Goal: Task Accomplishment & Management: Use online tool/utility

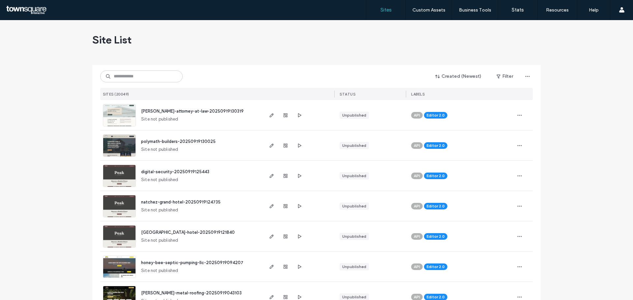
click at [124, 70] on div "Created (Newest) Filter SITES (20049) STATUS LABELS" at bounding box center [316, 82] width 433 height 35
click at [121, 72] on input at bounding box center [141, 77] width 82 height 12
paste input "**********"
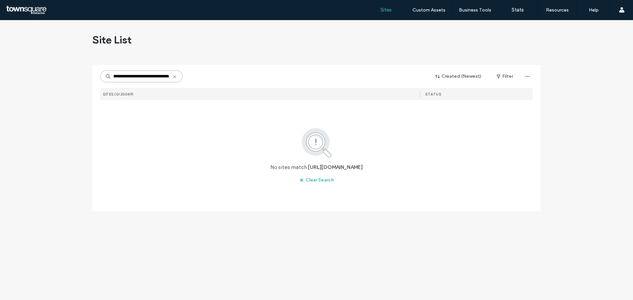
scroll to position [0, 32]
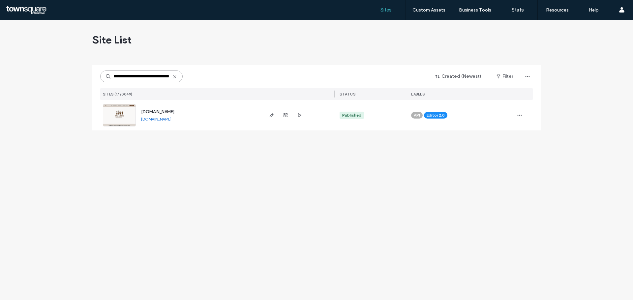
type input "**********"
click at [174, 112] on span "[DOMAIN_NAME]" at bounding box center [157, 111] width 33 height 5
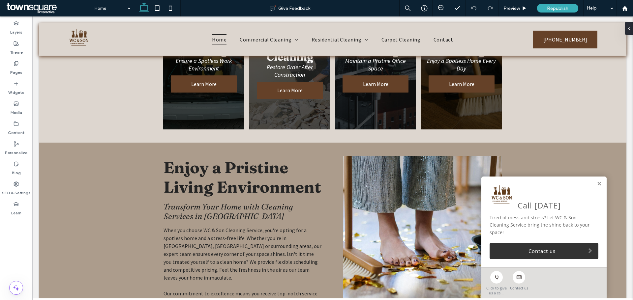
scroll to position [429, 0]
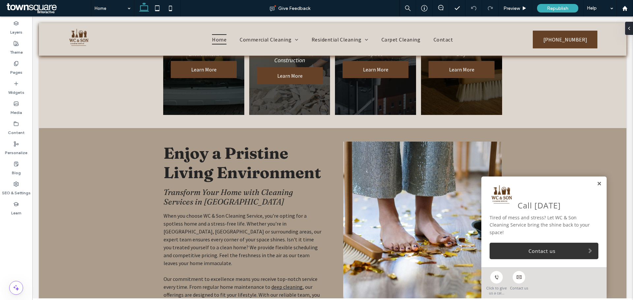
click at [597, 183] on link at bounding box center [599, 184] width 5 height 6
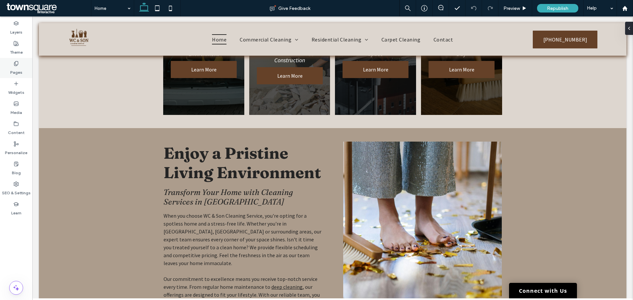
click at [20, 71] on label "Pages" at bounding box center [16, 70] width 12 height 9
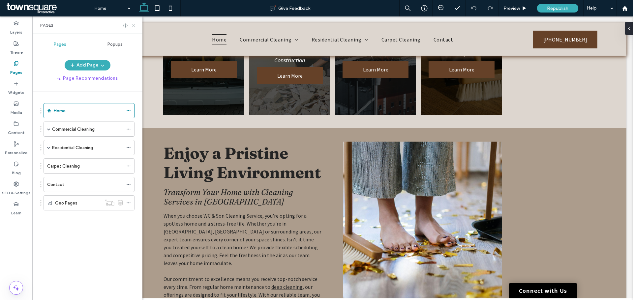
click at [134, 25] on use at bounding box center [133, 25] width 3 height 3
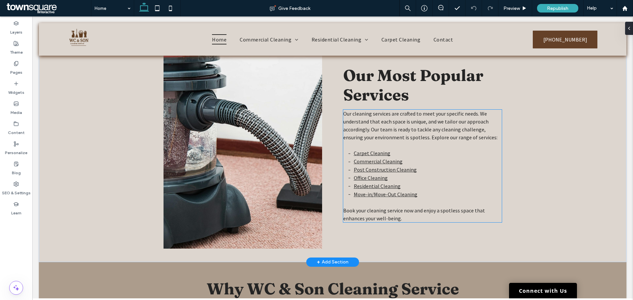
scroll to position [792, 0]
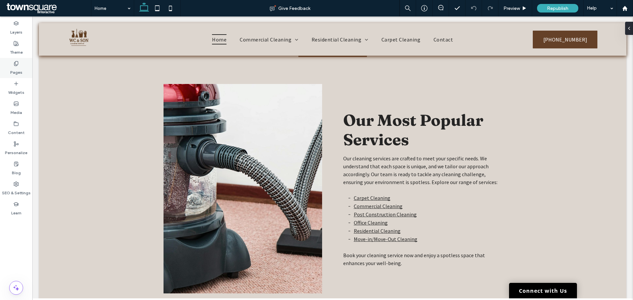
click at [20, 74] on label "Pages" at bounding box center [16, 70] width 12 height 9
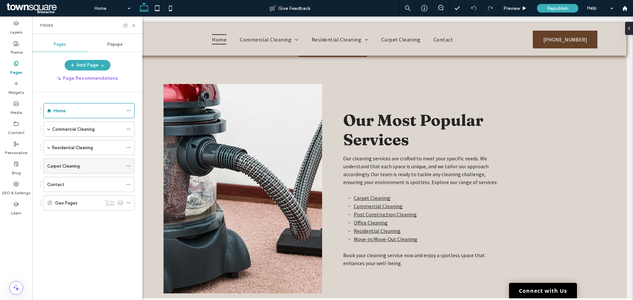
click at [75, 168] on label "Carpet Cleaning" at bounding box center [63, 167] width 33 height 12
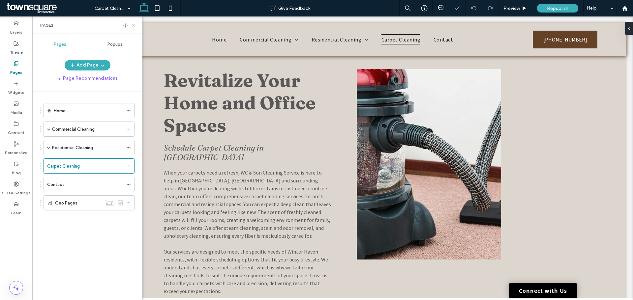
click at [131, 28] on icon at bounding box center [133, 25] width 5 height 5
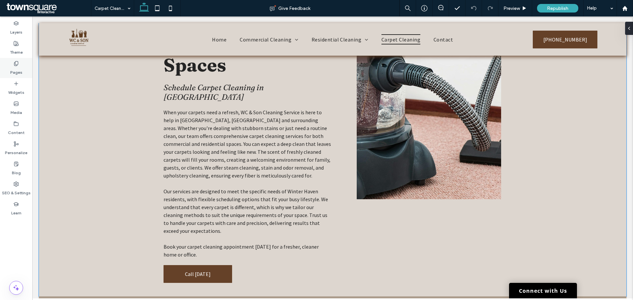
scroll to position [66, 0]
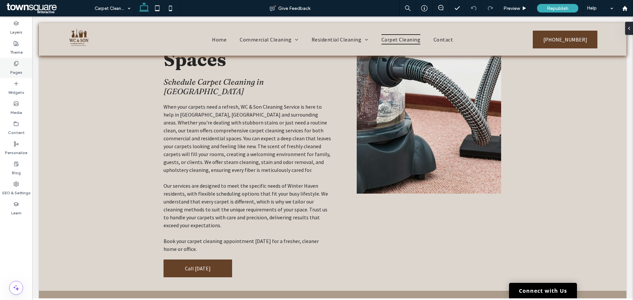
drag, startPoint x: 22, startPoint y: 65, endPoint x: 26, endPoint y: 69, distance: 5.4
click at [22, 65] on div "Pages" at bounding box center [16, 68] width 32 height 20
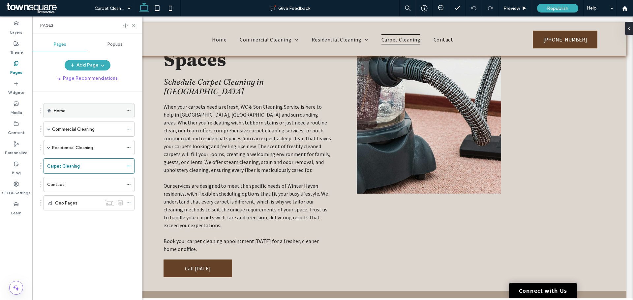
click at [64, 106] on div "Home" at bounding box center [88, 111] width 69 height 15
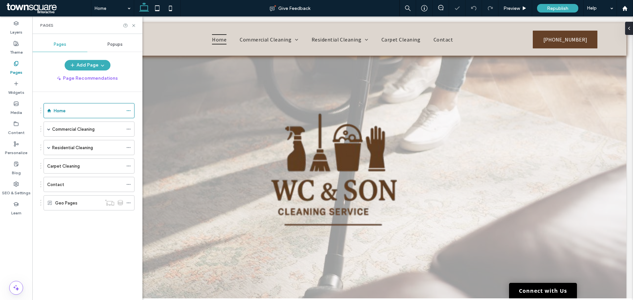
scroll to position [198, 0]
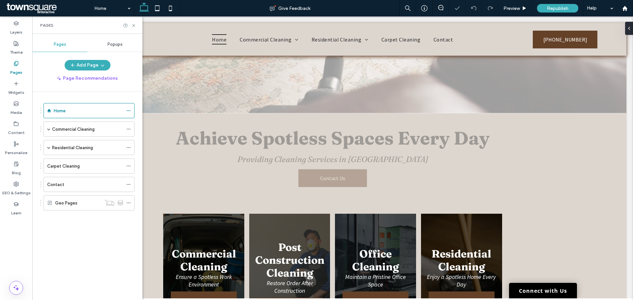
click at [138, 25] on div "Pages" at bounding box center [87, 24] width 110 height 17
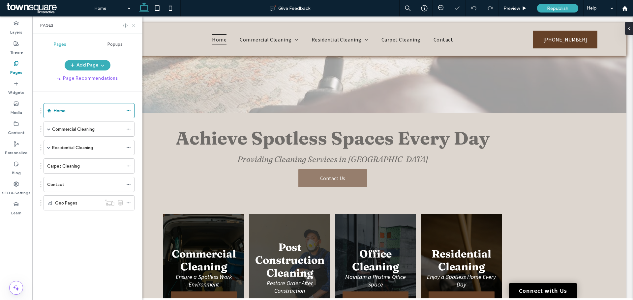
click at [134, 26] on use at bounding box center [133, 25] width 3 height 3
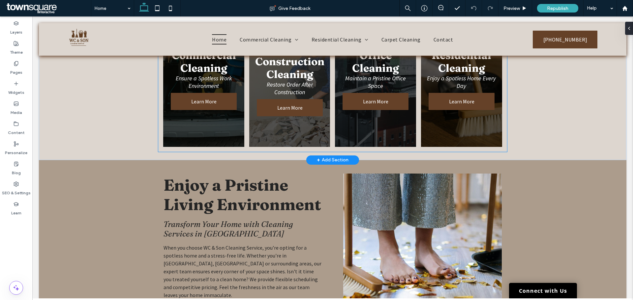
scroll to position [297, 0]
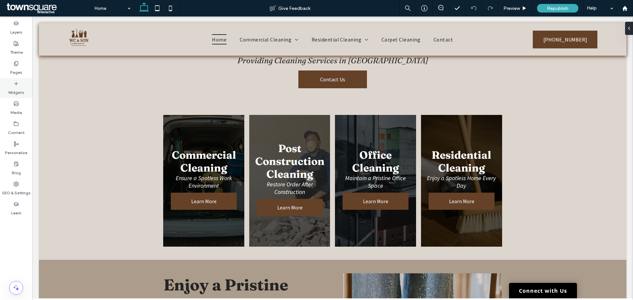
click at [23, 80] on div "Widgets" at bounding box center [16, 88] width 32 height 20
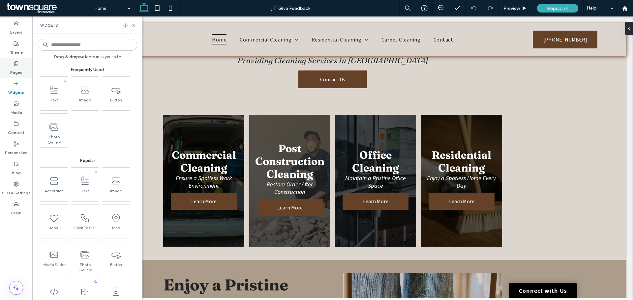
click at [23, 72] on div "Pages" at bounding box center [16, 68] width 32 height 20
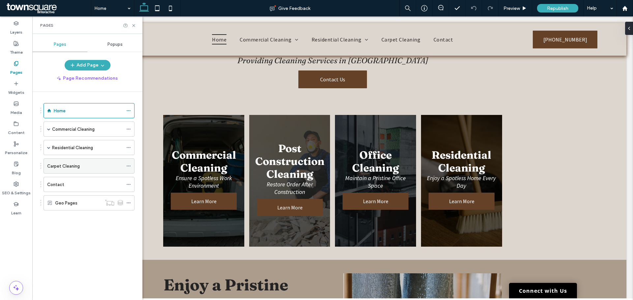
click at [69, 164] on label "Carpet Cleaning" at bounding box center [63, 167] width 33 height 12
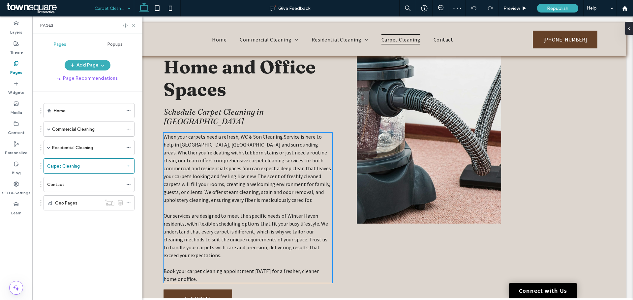
scroll to position [99, 0]
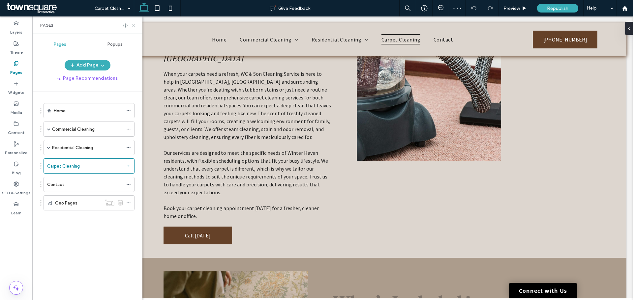
drag, startPoint x: 103, startPoint y: 11, endPoint x: 132, endPoint y: 25, distance: 32.4
click at [132, 25] on icon at bounding box center [133, 25] width 5 height 5
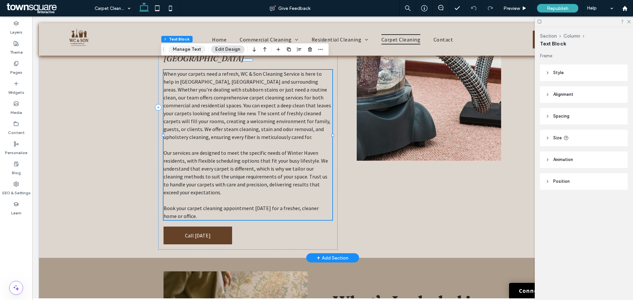
click at [181, 47] on button "Manage Text" at bounding box center [187, 50] width 37 height 8
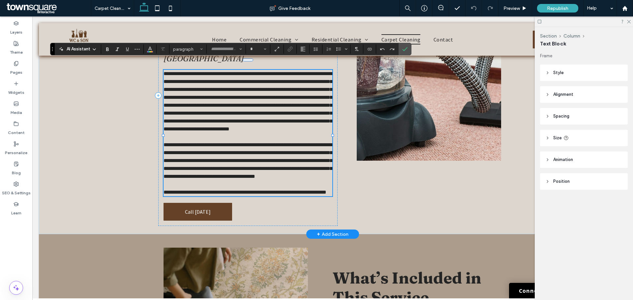
type input "**********"
type input "**"
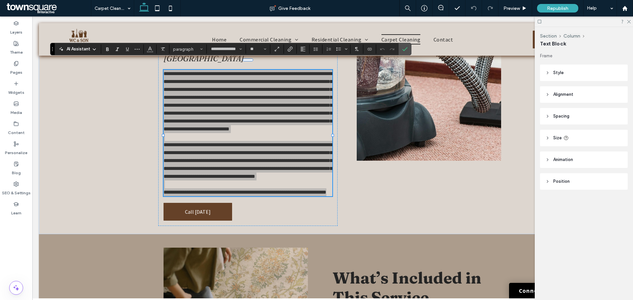
click at [63, 47] on icon at bounding box center [61, 49] width 5 height 5
click at [91, 52] on div "AI Assistant" at bounding box center [78, 49] width 44 height 7
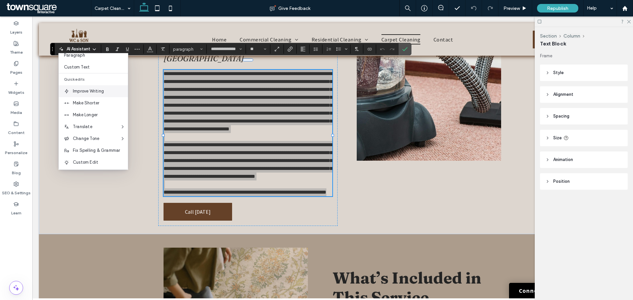
scroll to position [44, 0]
click at [108, 162] on span "Custom Edit" at bounding box center [100, 161] width 55 height 7
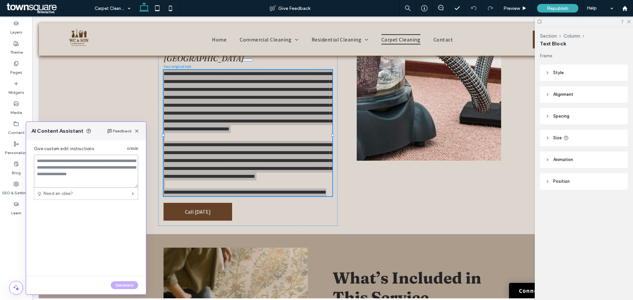
click at [88, 185] on textarea at bounding box center [86, 171] width 104 height 33
click at [75, 169] on textarea at bounding box center [86, 171] width 104 height 33
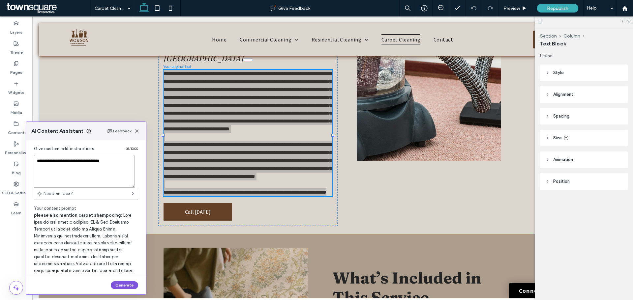
type textarea "**********"
click at [120, 289] on button "Generate" at bounding box center [124, 286] width 27 height 8
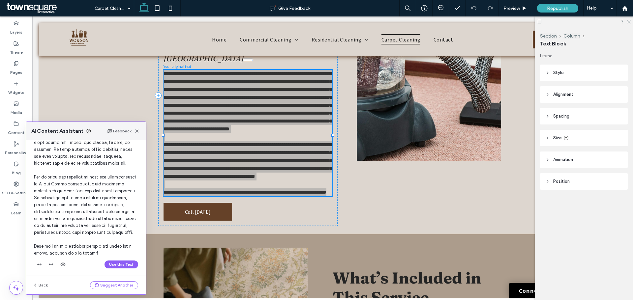
scroll to position [125, 0]
click at [122, 262] on button "Use this Text" at bounding box center [122, 263] width 34 height 8
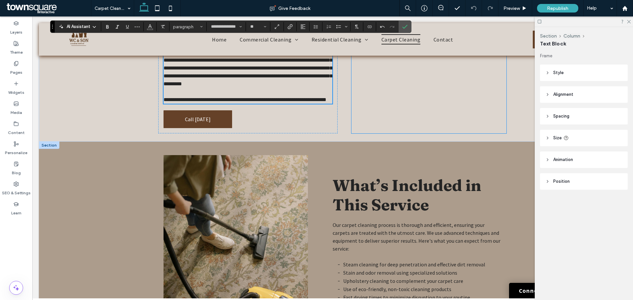
scroll to position [330, 0]
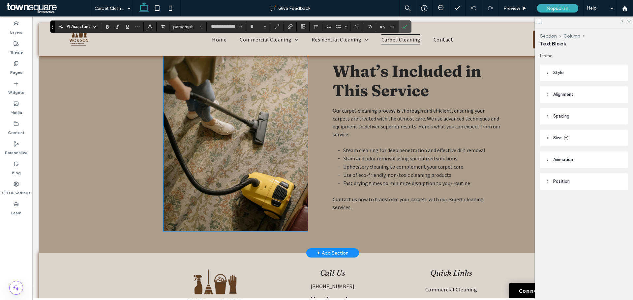
click at [253, 179] on img at bounding box center [236, 136] width 144 height 191
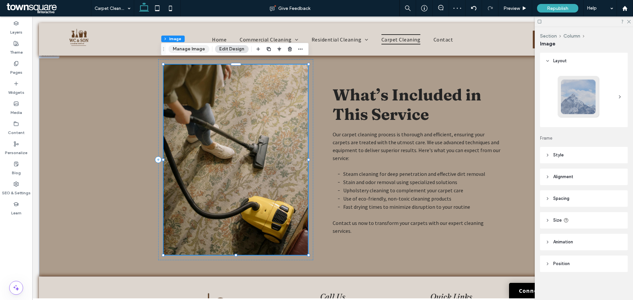
drag, startPoint x: 179, startPoint y: 46, endPoint x: 376, endPoint y: 87, distance: 201.0
click at [179, 46] on button "Manage Image" at bounding box center [189, 49] width 41 height 8
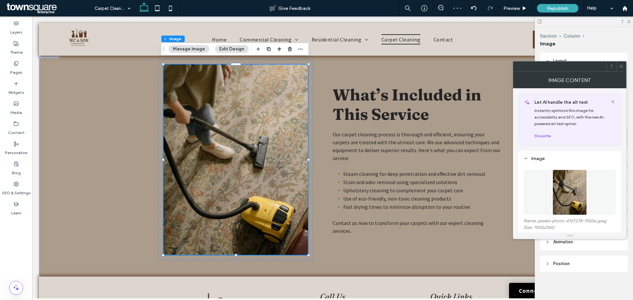
scroll to position [66, 0]
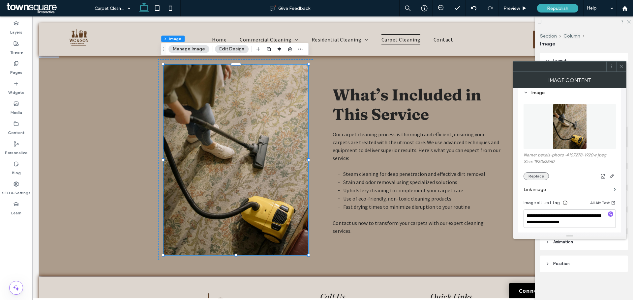
click at [542, 178] on button "Replace" at bounding box center [536, 176] width 25 height 8
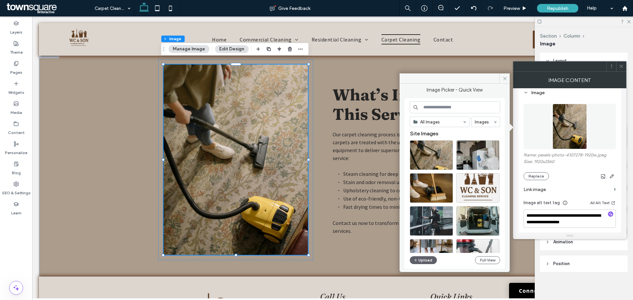
click at [430, 107] on input at bounding box center [455, 108] width 90 height 12
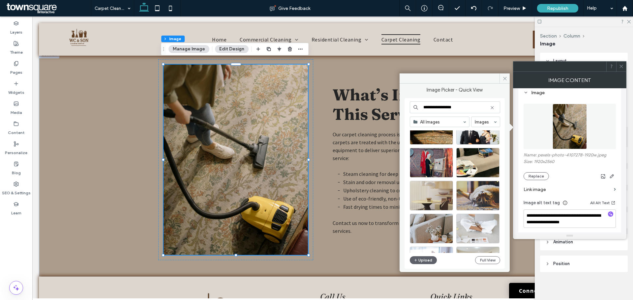
scroll to position [165, 0]
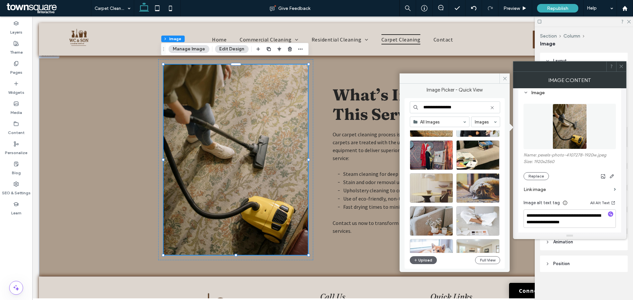
click at [463, 107] on input "**********" at bounding box center [455, 108] width 90 height 12
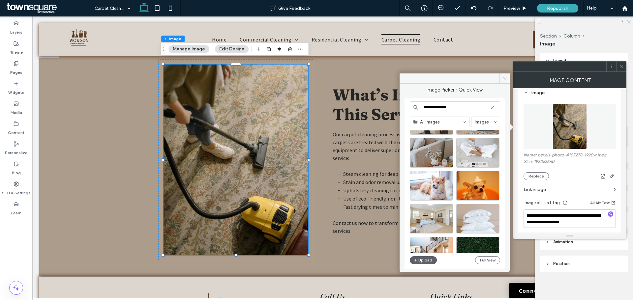
scroll to position [283, 0]
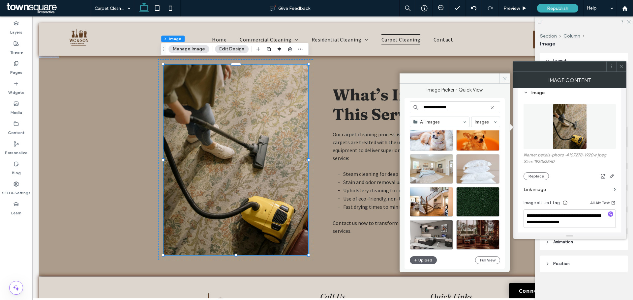
drag, startPoint x: 464, startPoint y: 109, endPoint x: 438, endPoint y: 110, distance: 26.1
click at [438, 110] on input "**********" at bounding box center [455, 108] width 90 height 12
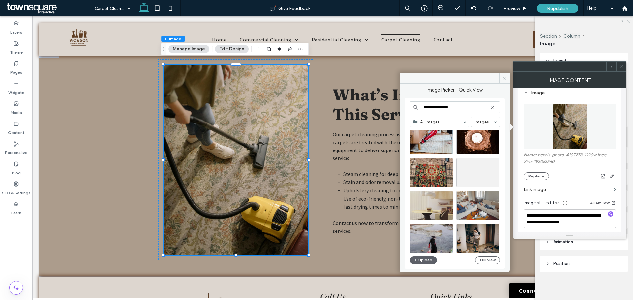
scroll to position [1866, 0]
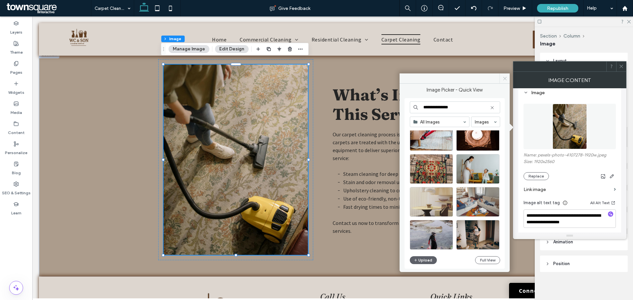
type input "**********"
click at [503, 81] on span at bounding box center [505, 79] width 10 height 10
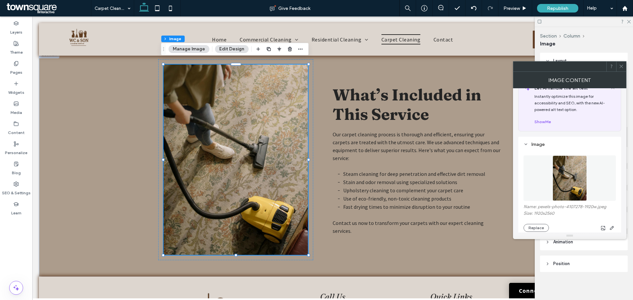
scroll to position [0, 0]
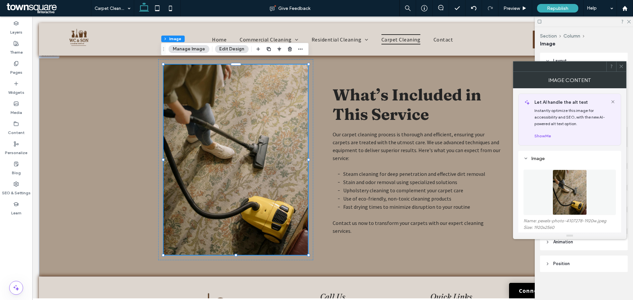
click at [625, 69] on div at bounding box center [621, 67] width 10 height 10
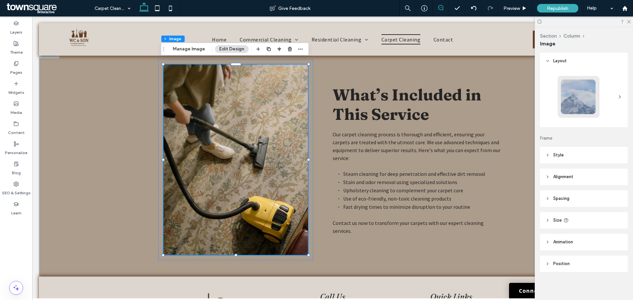
click at [438, 6] on icon at bounding box center [440, 7] width 5 height 5
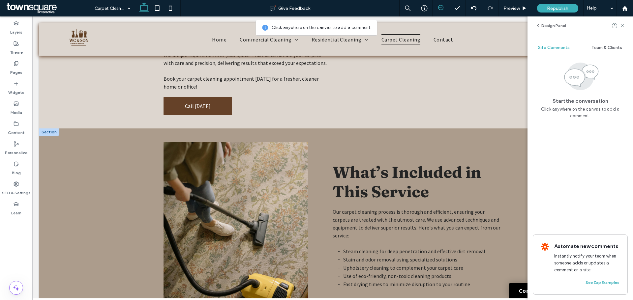
scroll to position [264, 0]
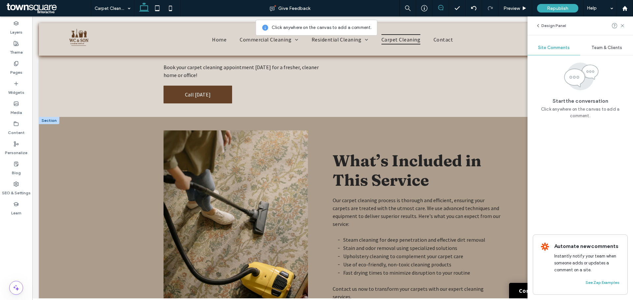
click at [252, 206] on img at bounding box center [236, 226] width 144 height 191
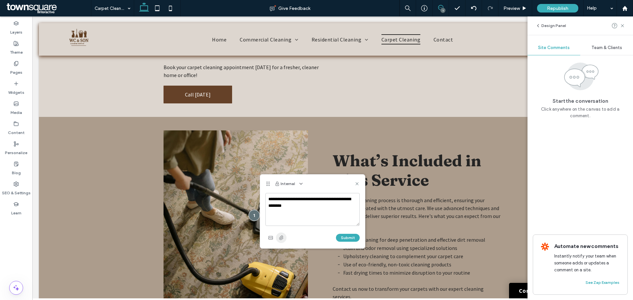
type textarea "**********"
click at [279, 239] on icon "button" at bounding box center [281, 237] width 5 height 5
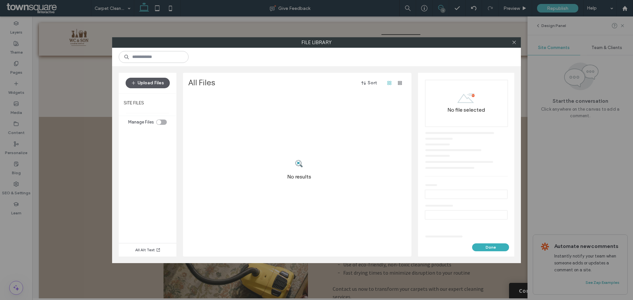
click at [144, 85] on button "Upload Files" at bounding box center [148, 83] width 44 height 11
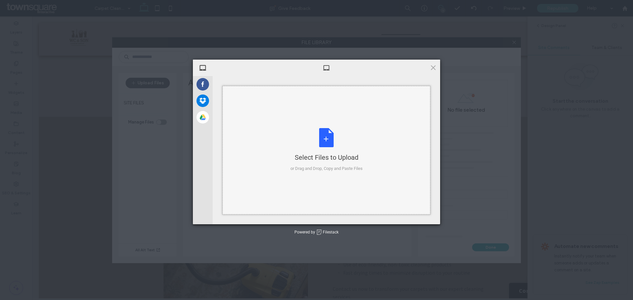
click at [312, 138] on div "Select Files to Upload or Drag and Drop, Copy and Paste Files" at bounding box center [327, 150] width 72 height 44
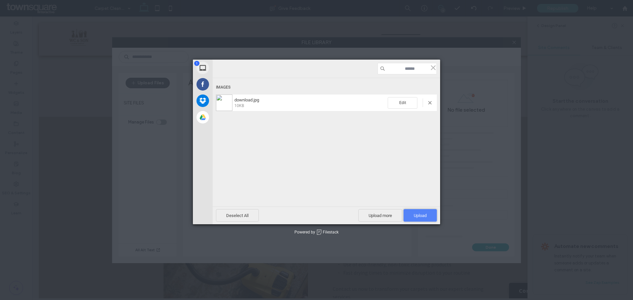
click at [418, 212] on span "Upload 1" at bounding box center [420, 215] width 33 height 13
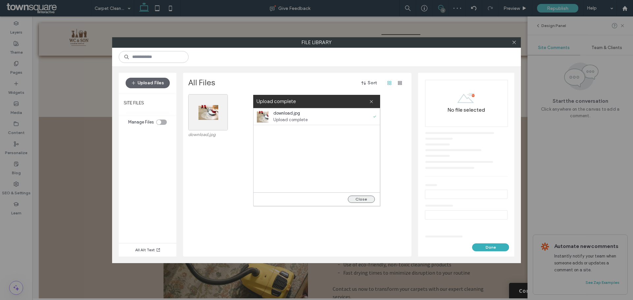
click at [357, 202] on button "Close" at bounding box center [361, 199] width 27 height 7
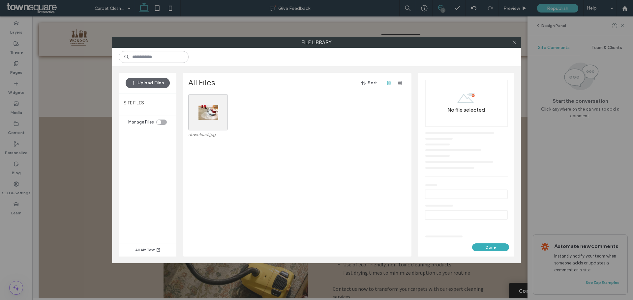
click at [494, 252] on div "Done" at bounding box center [466, 250] width 96 height 13
click at [498, 249] on button "Done" at bounding box center [490, 248] width 37 height 8
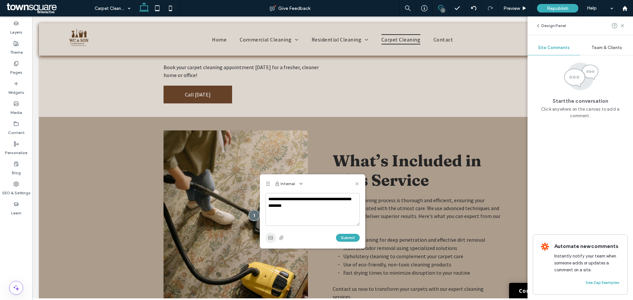
click at [272, 240] on icon "button" at bounding box center [270, 237] width 5 height 5
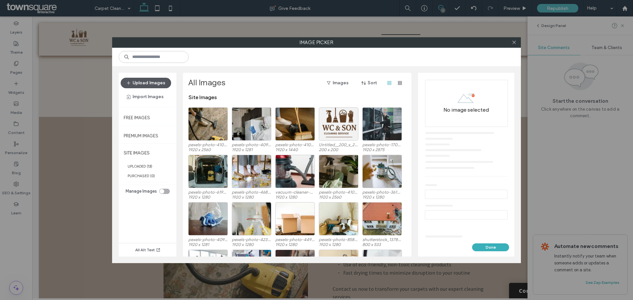
click at [150, 85] on button "Upload Images" at bounding box center [146, 83] width 50 height 11
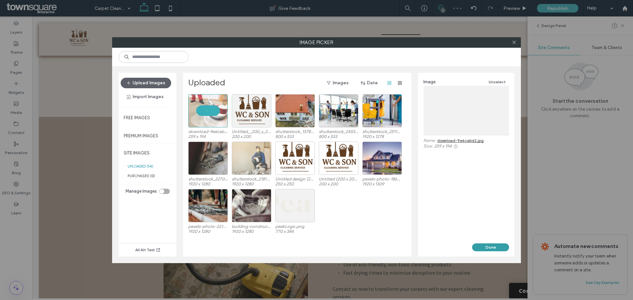
click at [488, 249] on button "Done" at bounding box center [490, 248] width 37 height 8
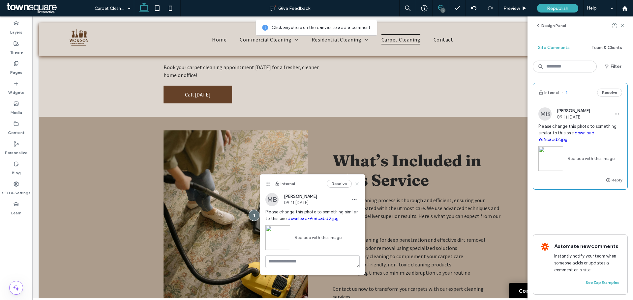
click at [356, 185] on icon at bounding box center [357, 183] width 5 height 5
drag, startPoint x: 388, startPoint y: 202, endPoint x: 356, endPoint y: 185, distance: 36.3
click at [356, 185] on div "What’s Included in This Service Our carpet cleaning process is thorough and eff…" at bounding box center [417, 225] width 179 height 201
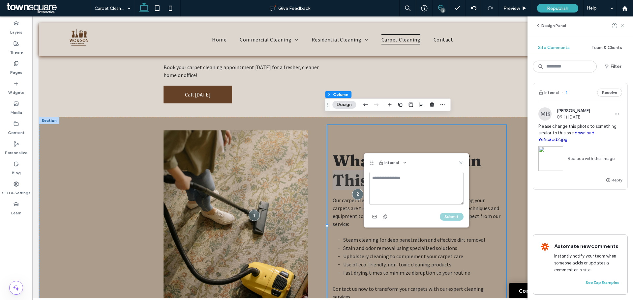
click at [620, 24] on icon at bounding box center [622, 25] width 5 height 5
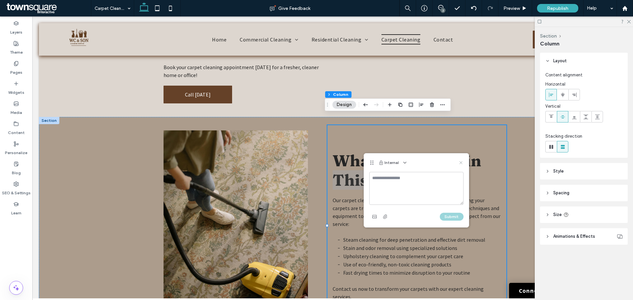
drag, startPoint x: 463, startPoint y: 161, endPoint x: 452, endPoint y: 143, distance: 21.3
click at [463, 161] on icon at bounding box center [460, 162] width 5 height 5
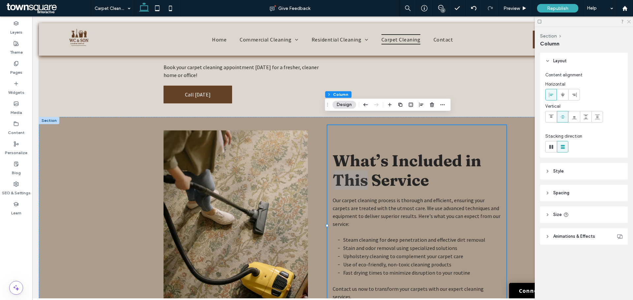
drag, startPoint x: 630, startPoint y: 20, endPoint x: 595, endPoint y: 4, distance: 38.8
click at [630, 20] on use at bounding box center [629, 22] width 4 height 4
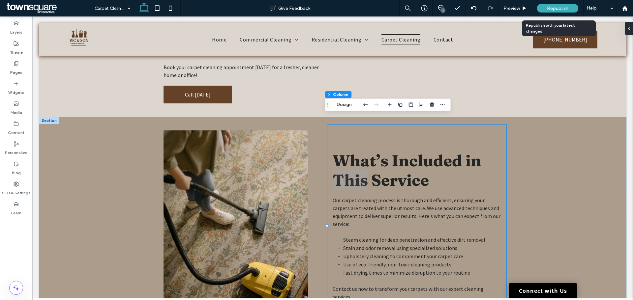
click at [547, 6] on div "Republish" at bounding box center [557, 8] width 41 height 9
